Goal: Check status: Check status

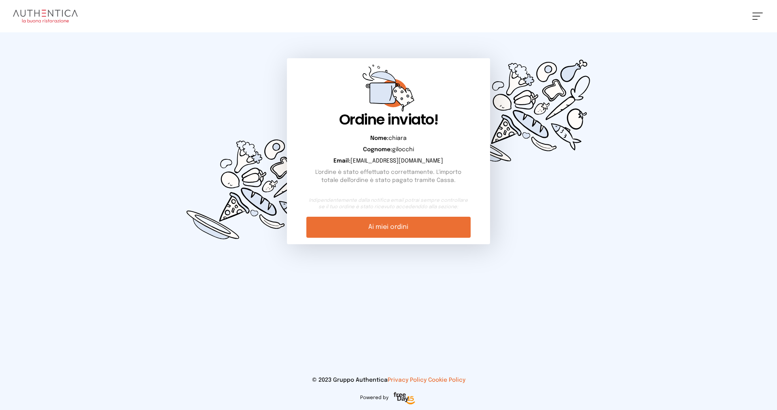
click at [350, 226] on link "Ai miei ordini" at bounding box center [388, 227] width 164 height 21
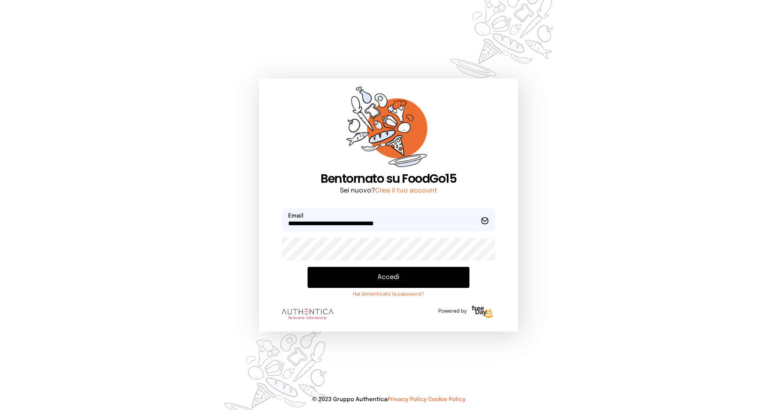
click at [402, 280] on button "Accedi" at bounding box center [388, 277] width 162 height 21
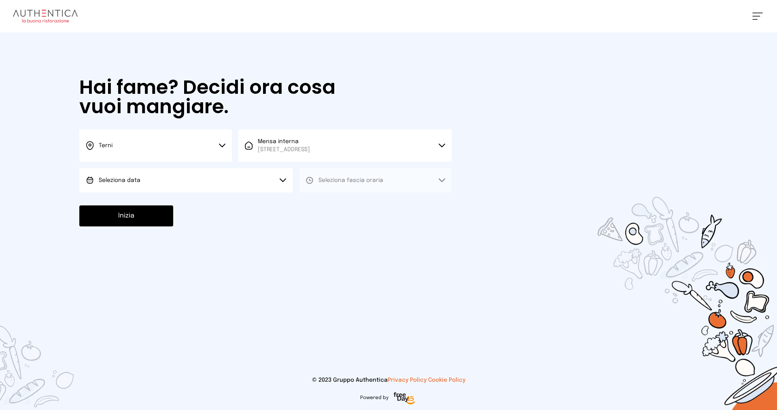
click at [754, 19] on button at bounding box center [757, 16] width 11 height 7
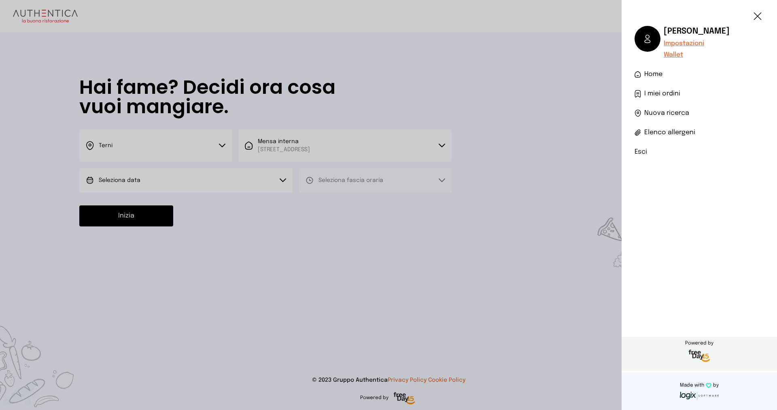
click at [673, 95] on span "I miei ordini" at bounding box center [662, 94] width 36 height 10
